Goal: Task Accomplishment & Management: Use online tool/utility

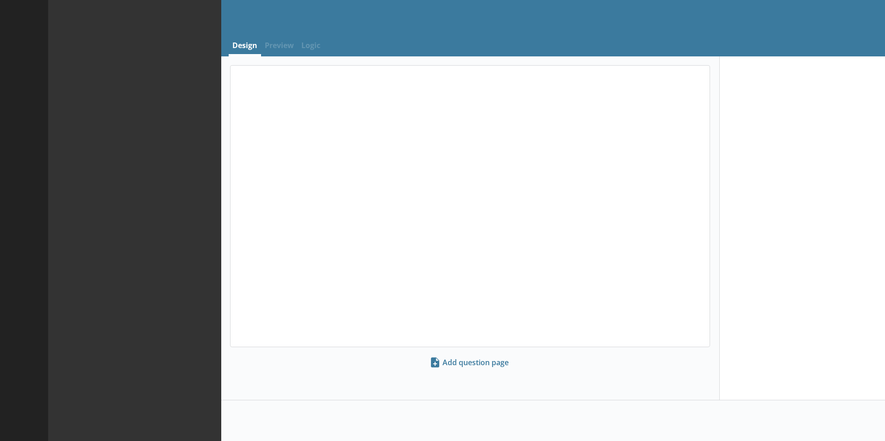
select select "ref_p_end_date"
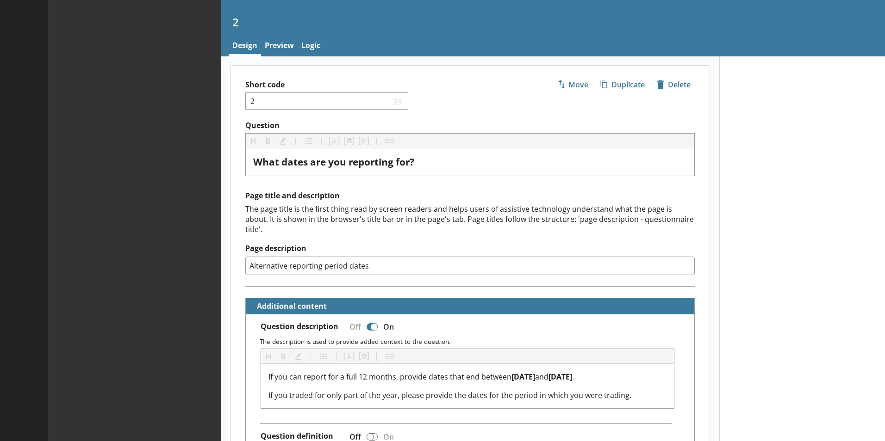
type textarea "x"
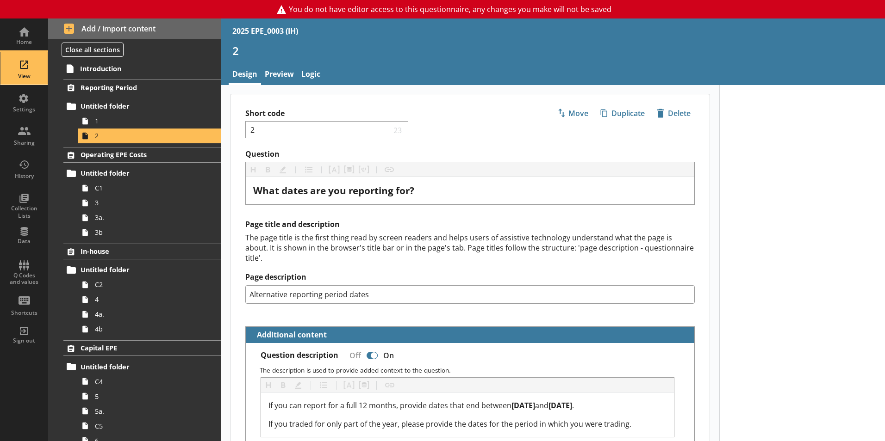
click at [20, 69] on div "View" at bounding box center [24, 68] width 32 height 32
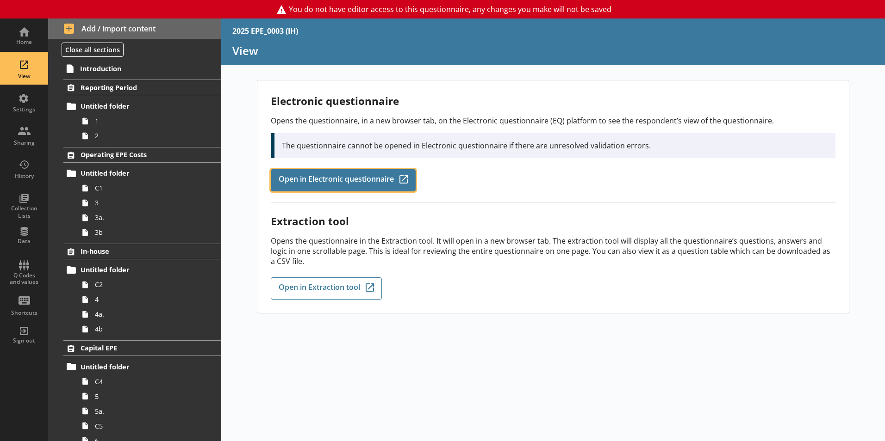
click at [351, 183] on span "Open in Electronic questionnaire" at bounding box center [336, 180] width 115 height 10
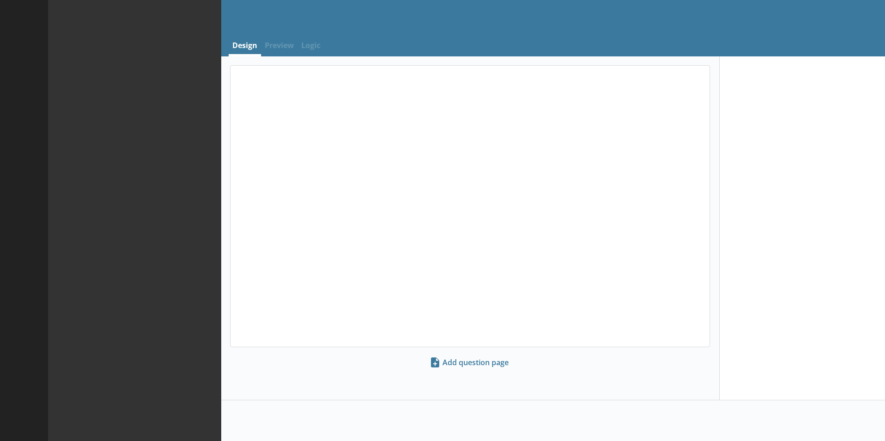
select select "ref_p_end_date"
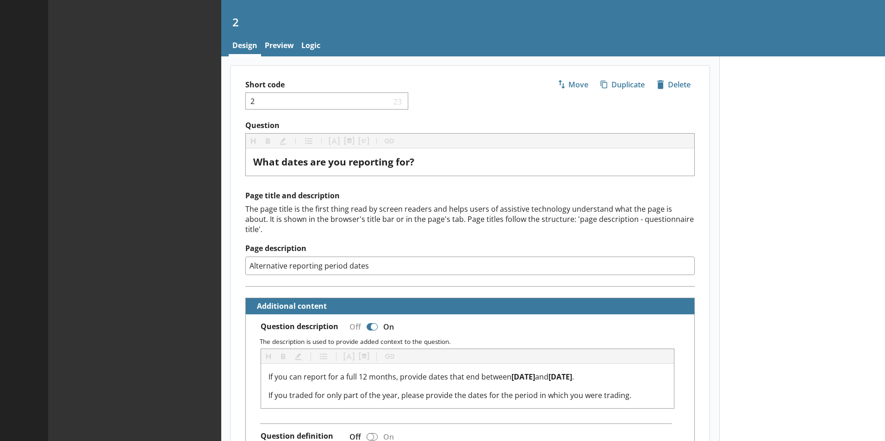
type textarea "x"
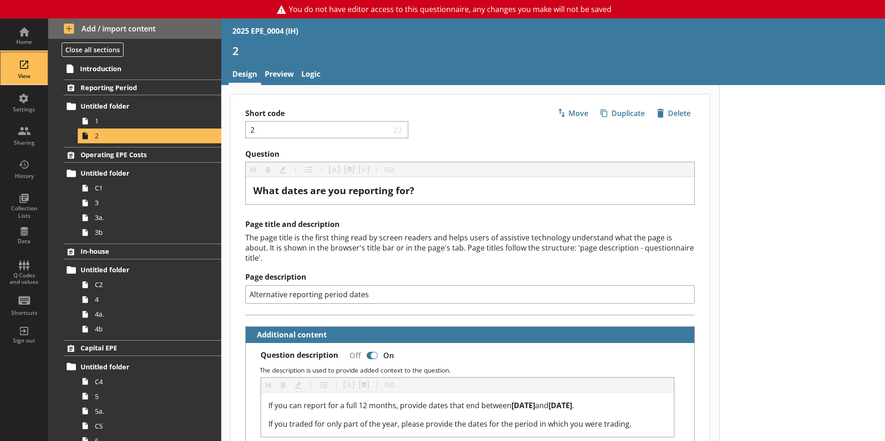
click at [22, 69] on div "View" at bounding box center [24, 68] width 32 height 32
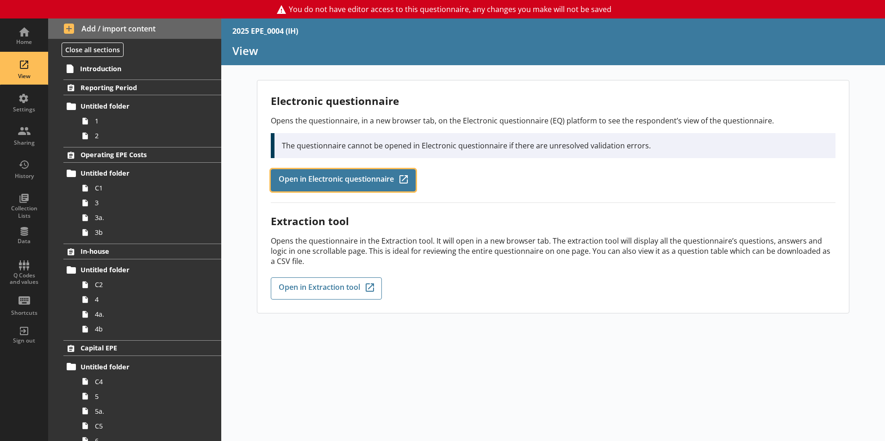
click at [369, 185] on span "Open in Electronic questionnaire" at bounding box center [336, 180] width 115 height 10
